Goal: Information Seeking & Learning: Learn about a topic

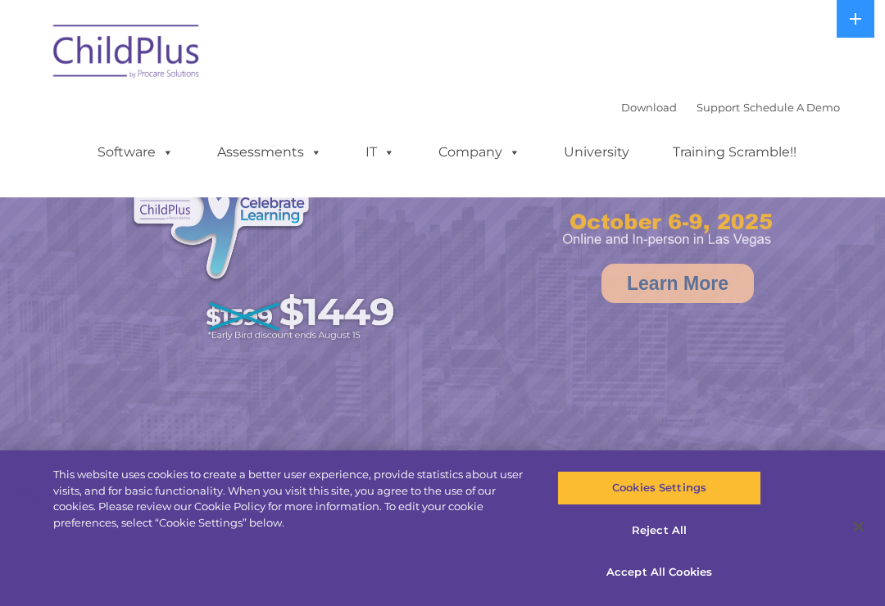
select select "MEDIUM"
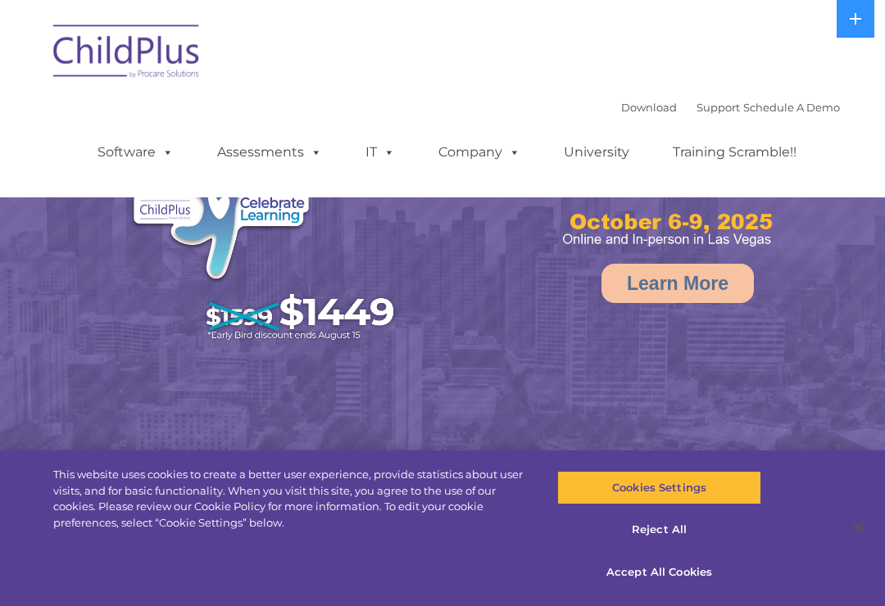
select select "MEDIUM"
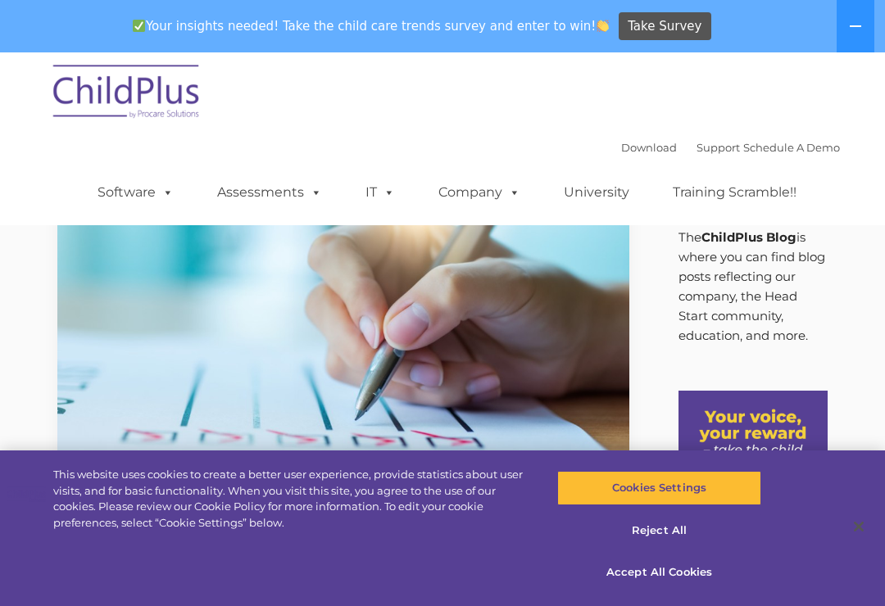
click at [859, 19] on button at bounding box center [856, 26] width 38 height 52
